Goal: Task Accomplishment & Management: Use online tool/utility

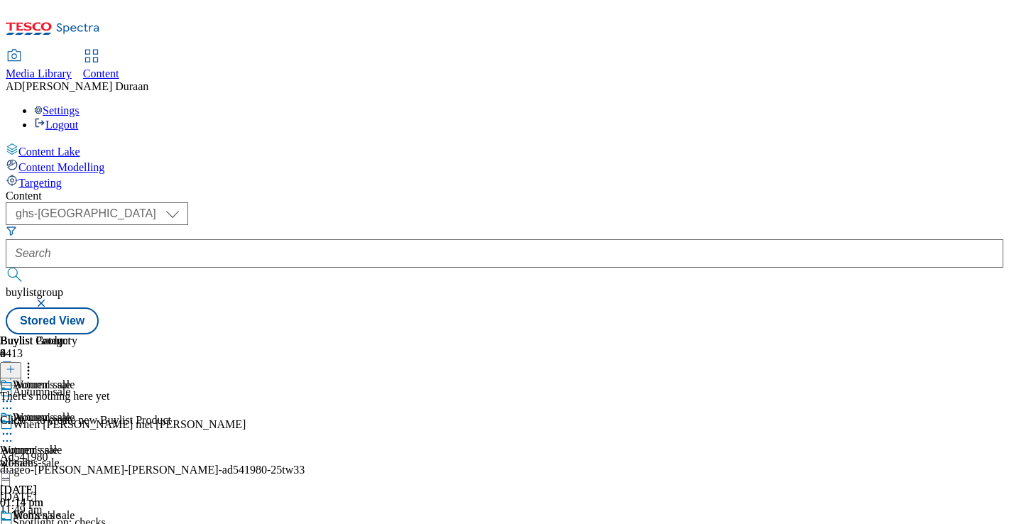
select select "ghs-[GEOGRAPHIC_DATA]"
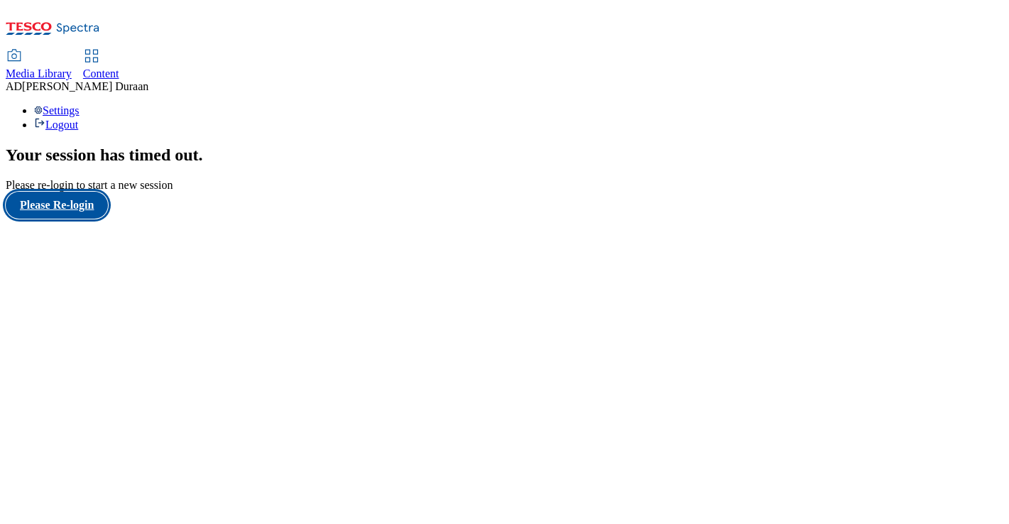
click at [97, 219] on button "Please Re-login" at bounding box center [57, 205] width 102 height 27
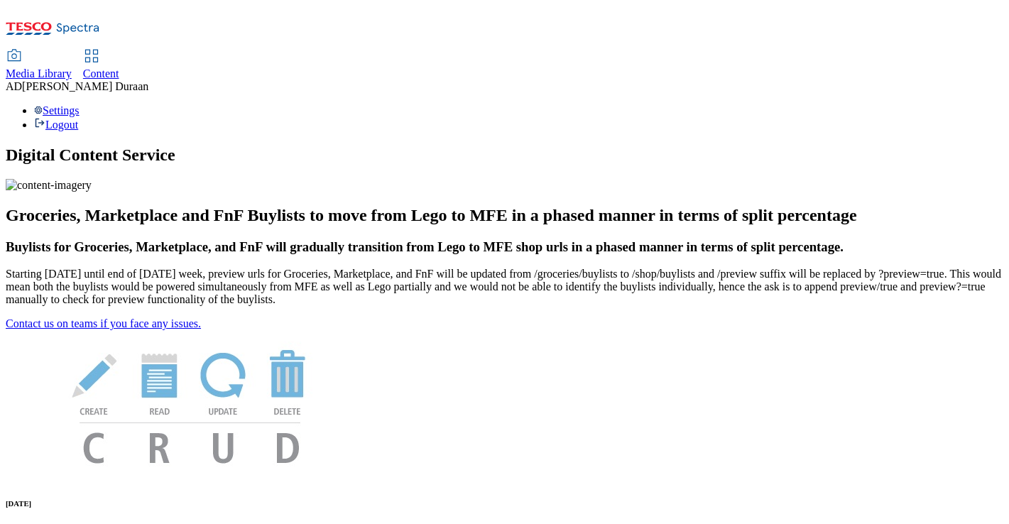
click at [119, 67] on span "Content" at bounding box center [101, 73] width 36 height 12
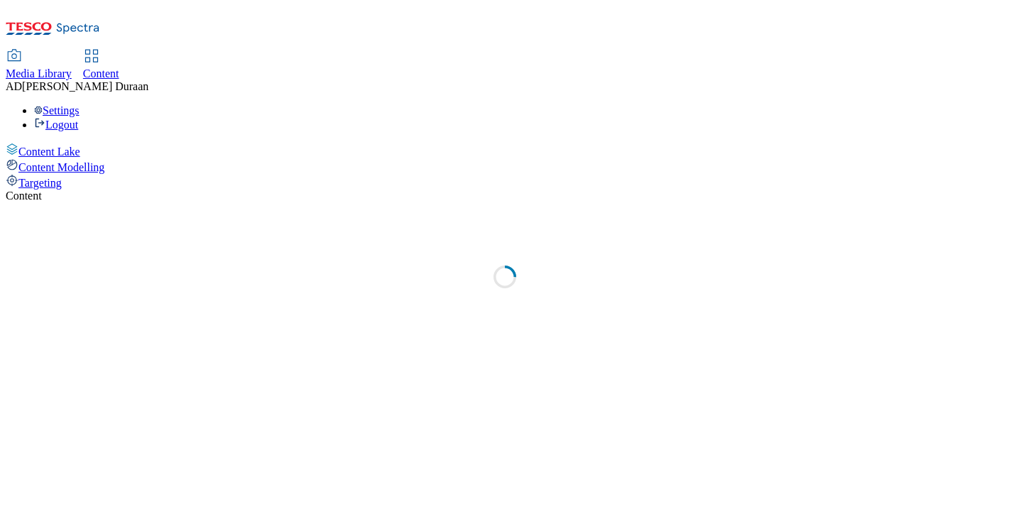
select select "ghs-[GEOGRAPHIC_DATA]"
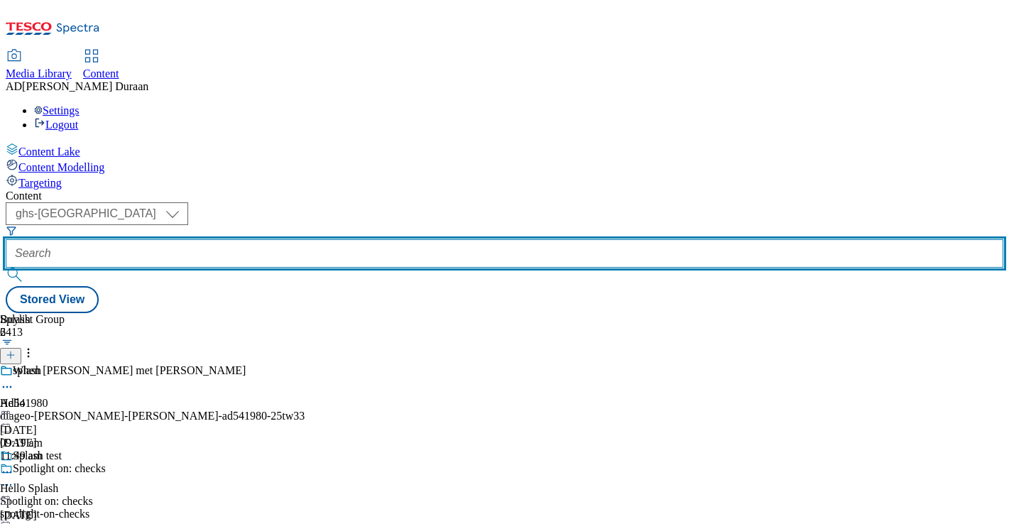
click at [353, 239] on input "text" at bounding box center [505, 253] width 998 height 28
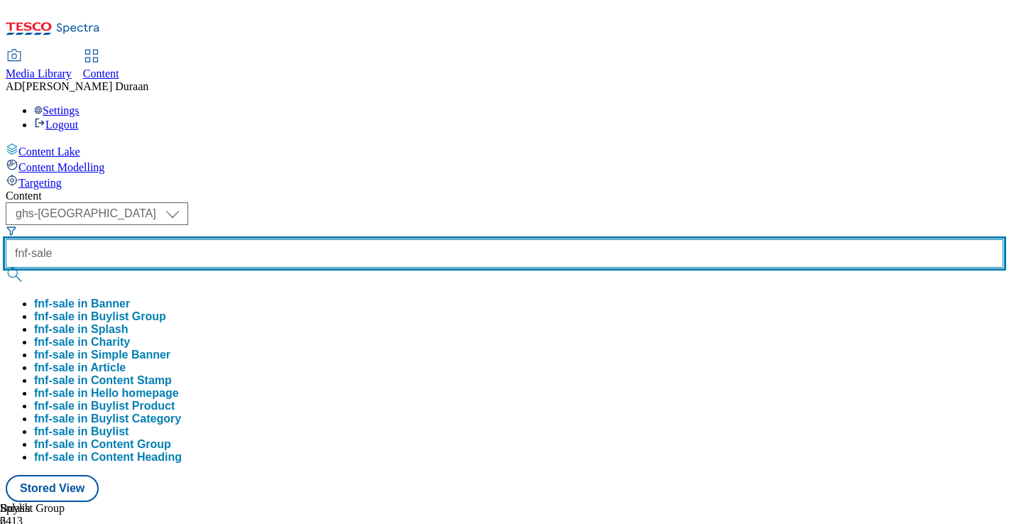
type input "fnf-sale"
click at [6, 268] on button "submit" at bounding box center [16, 275] width 20 height 14
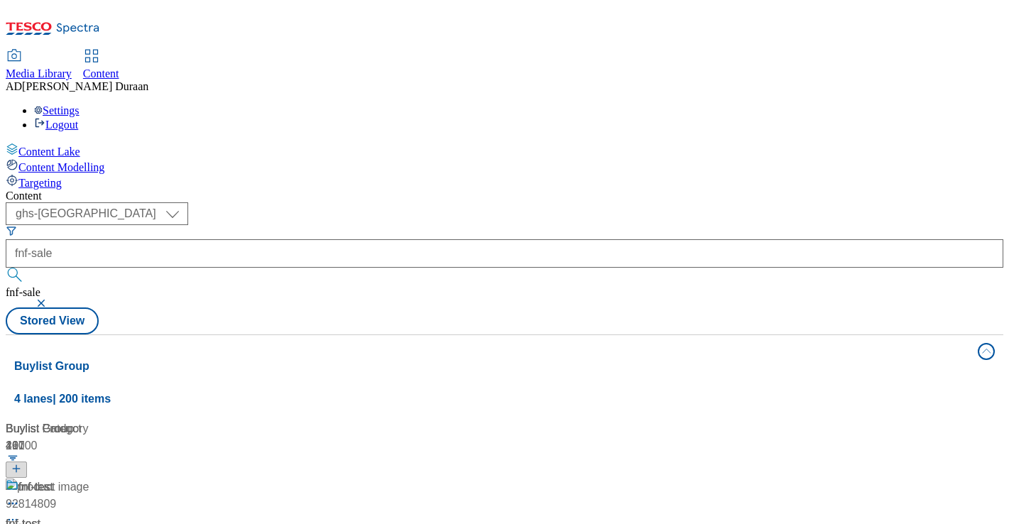
click at [616, 202] on div "( optional ) ghs-roi ghs-uk ghs-uk fnf-sale fnf-sale Stored View" at bounding box center [505, 268] width 998 height 132
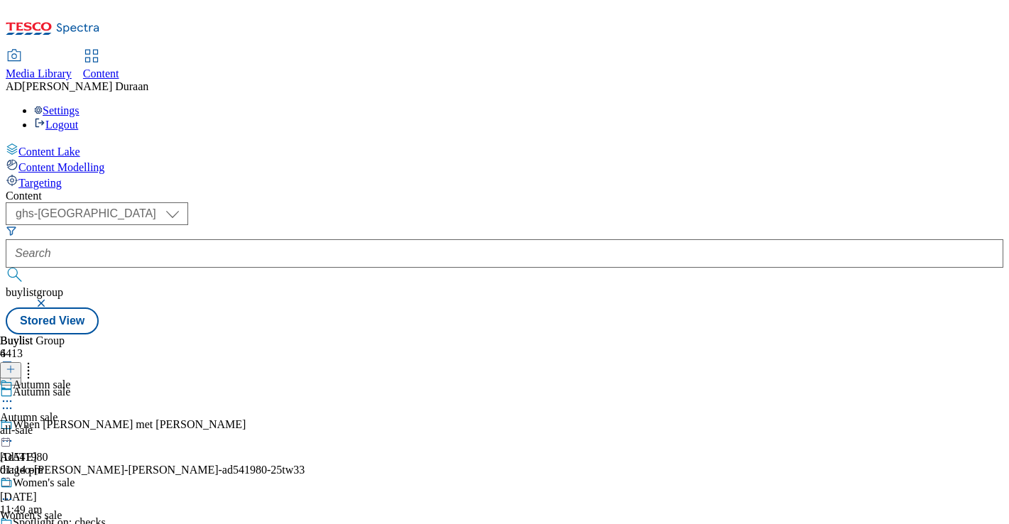
click at [75, 424] on div "all-sale" at bounding box center [37, 430] width 75 height 13
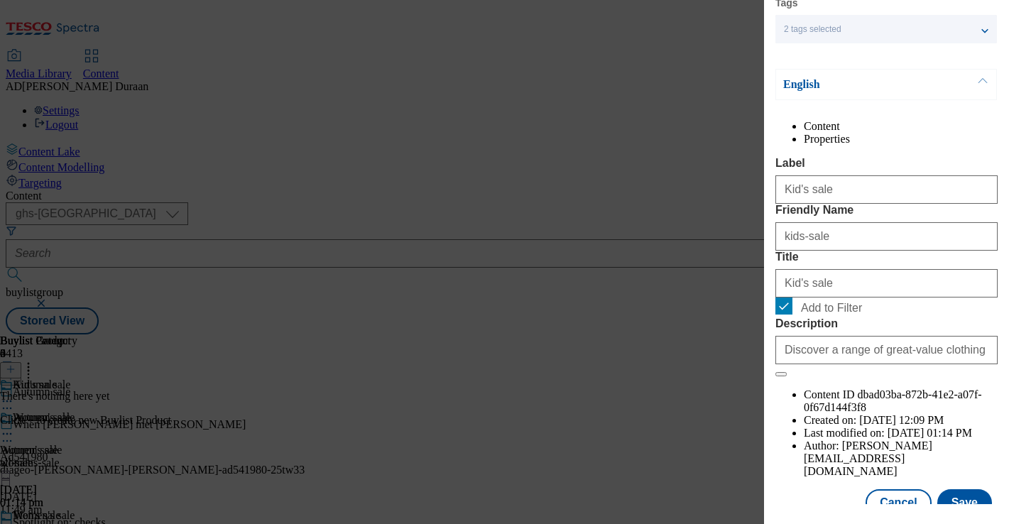
scroll to position [80, 0]
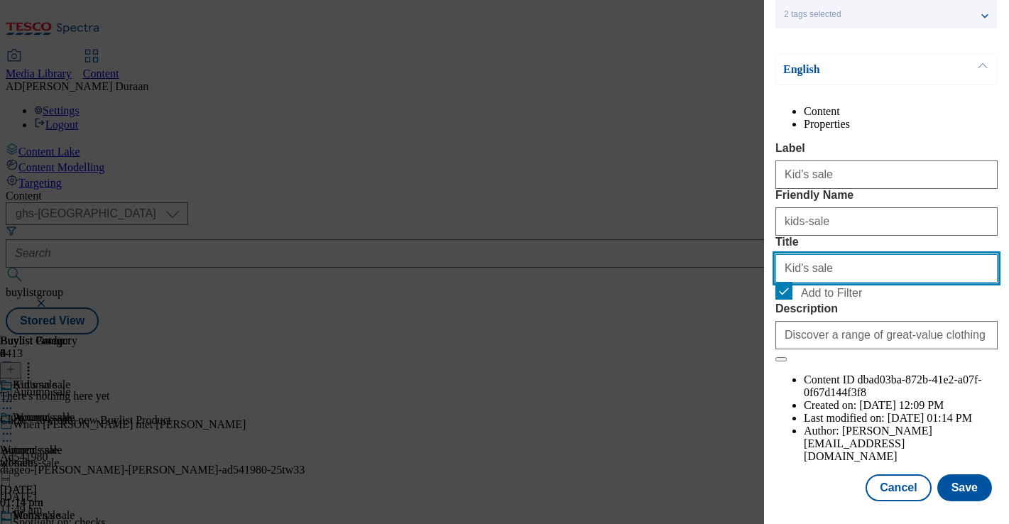
click at [799, 283] on input "Kid's sale" at bounding box center [886, 268] width 222 height 28
type input "Kids' sale"
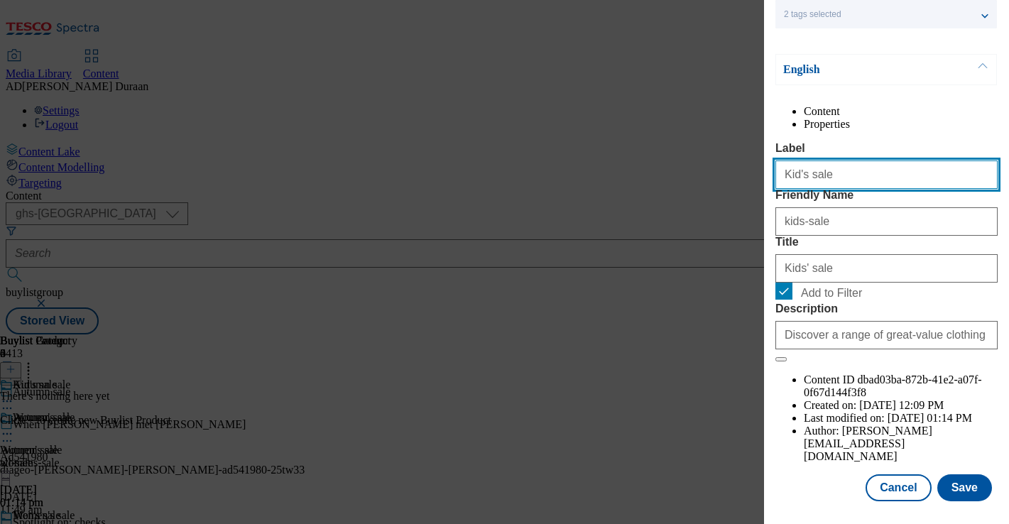
click at [798, 189] on input "Kid's sale" at bounding box center [886, 174] width 222 height 28
type input "Kids' sale"
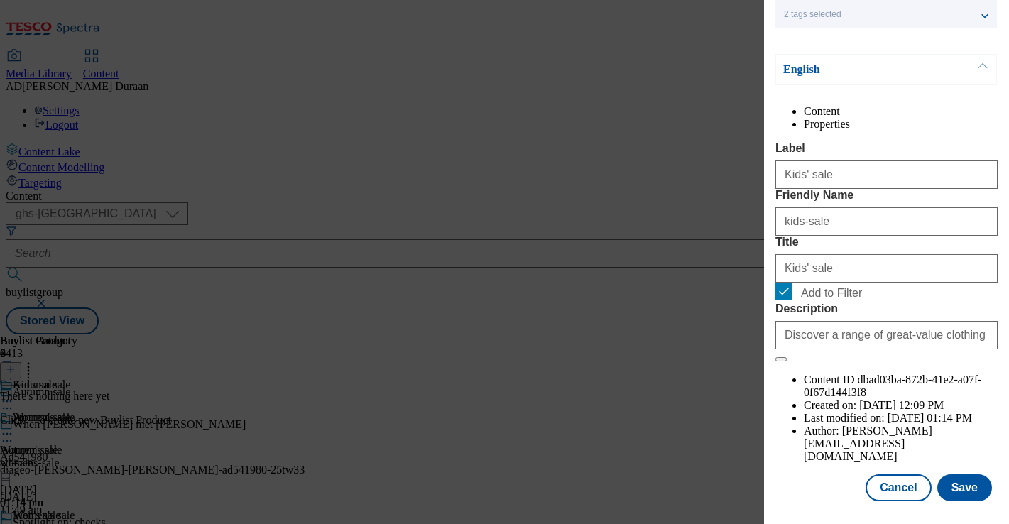
click at [843, 155] on div "Content Properties Label Kids' sale Friendly Name kids-sale Title Kids' sale Ad…" at bounding box center [886, 284] width 222 height 358
click at [968, 490] on button "Save" at bounding box center [964, 487] width 55 height 27
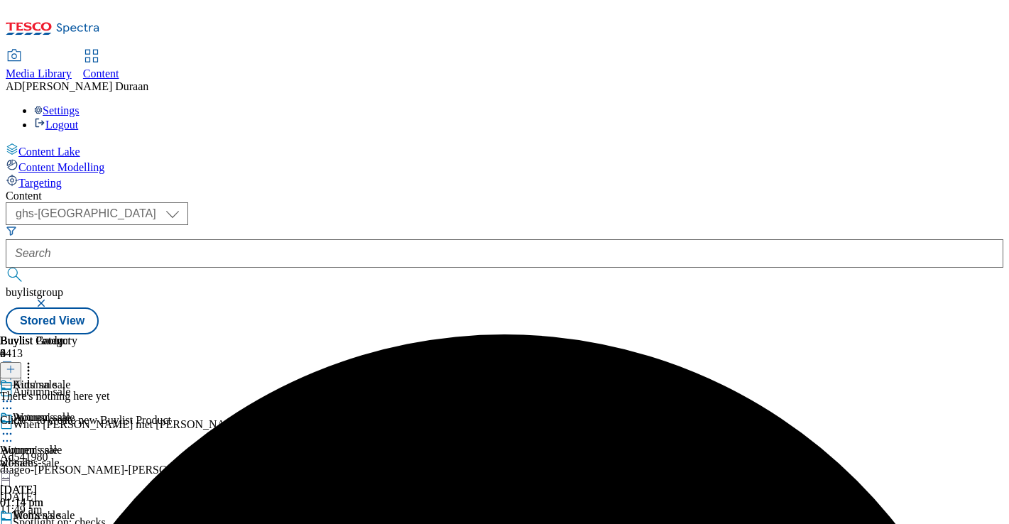
scroll to position [140, 0]
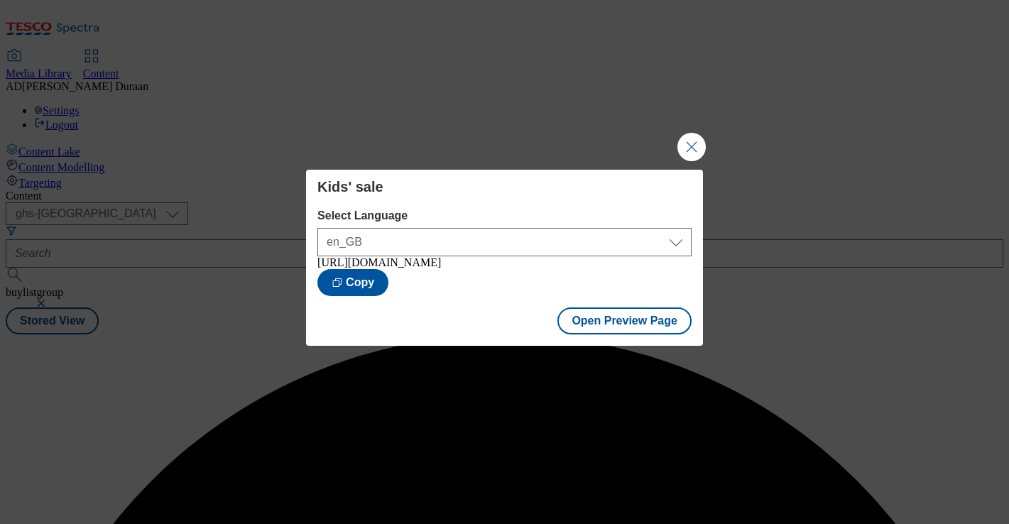
scroll to position [0, 0]
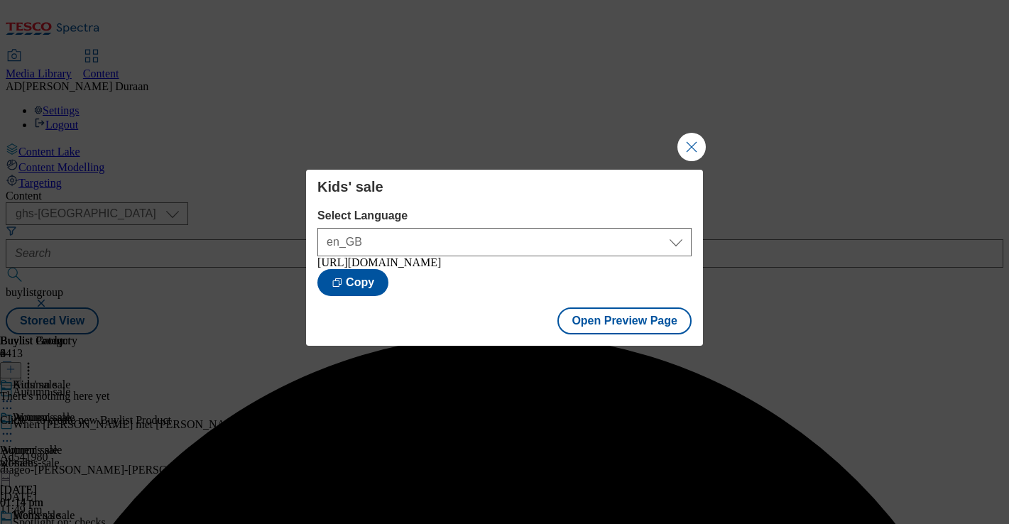
drag, startPoint x: 692, startPoint y: 144, endPoint x: 636, endPoint y: 117, distance: 62.2
click at [680, 138] on button "Close Modal" at bounding box center [691, 147] width 28 height 28
